Goal: Information Seeking & Learning: Learn about a topic

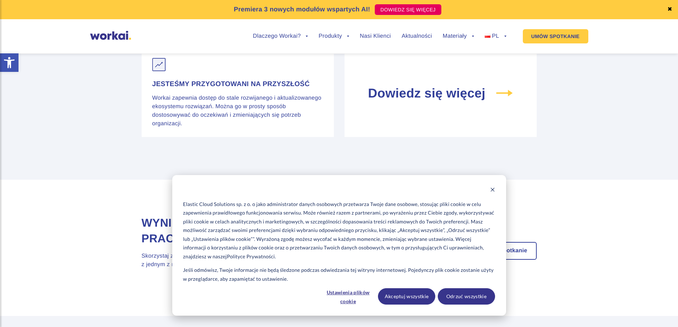
scroll to position [3063, 0]
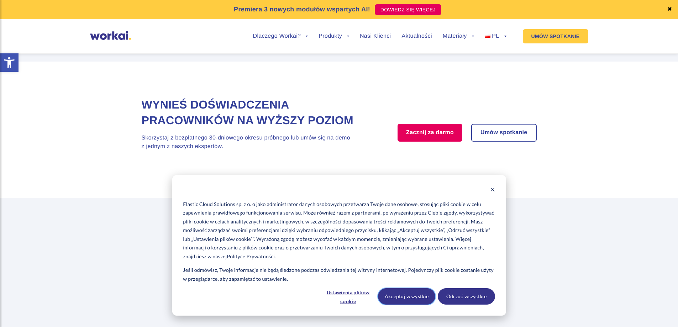
click at [410, 294] on button "Akceptuj wszystkie" at bounding box center [406, 296] width 57 height 16
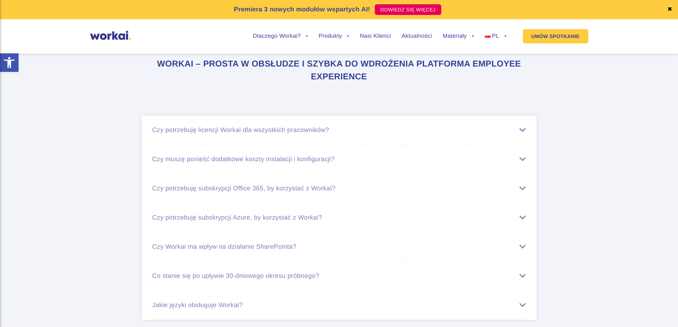
scroll to position [4238, 0]
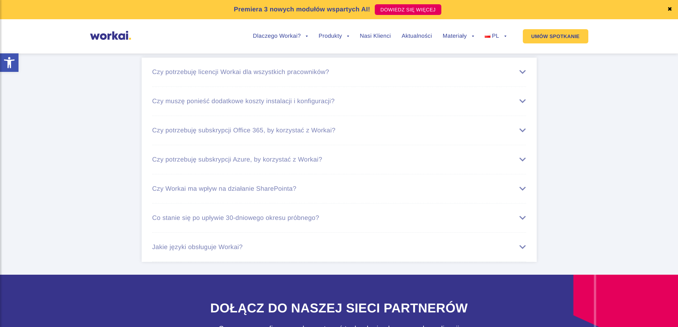
click at [519, 76] on div "Czy potrzebuję licencji Workai dla wszystkich pracowników?" at bounding box center [339, 71] width 374 height 7
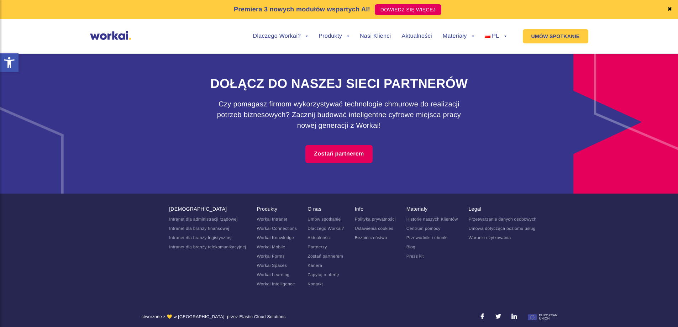
scroll to position [4556, 0]
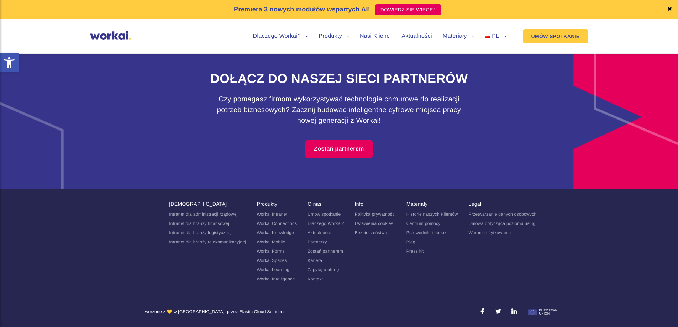
click at [318, 261] on link "Kariera" at bounding box center [315, 260] width 15 height 5
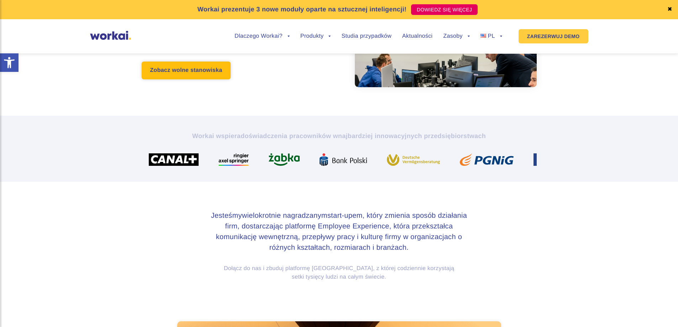
click at [194, 72] on link "Zobacz wolne stanowiska" at bounding box center [186, 71] width 89 height 18
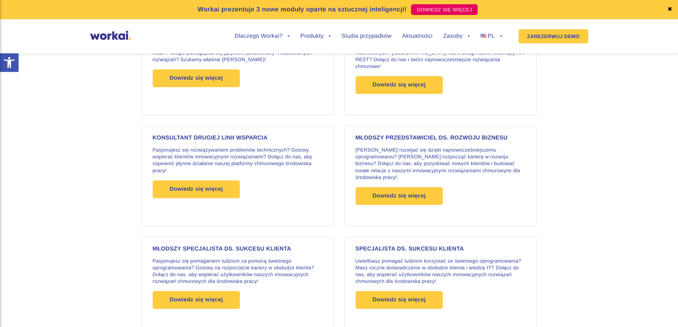
scroll to position [748, 0]
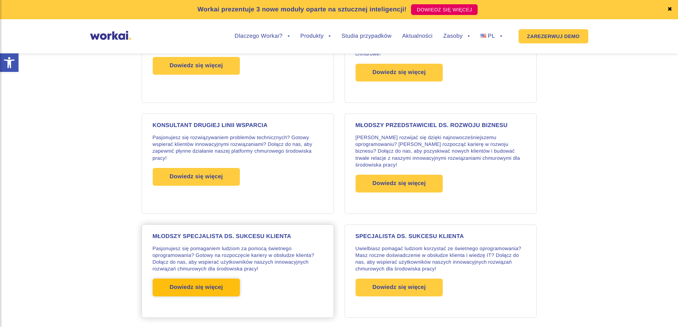
click at [219, 285] on font "Dowiedz się więcej" at bounding box center [196, 288] width 53 height 6
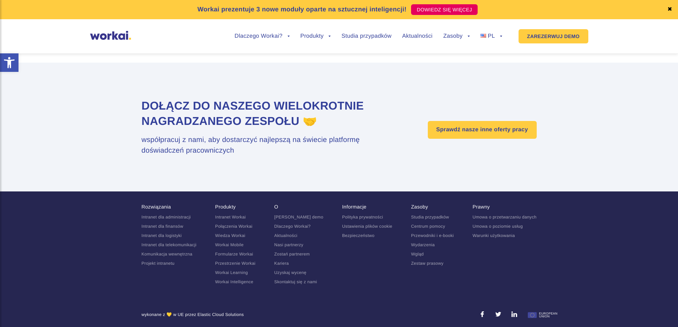
scroll to position [1130, 0]
